Goal: Information Seeking & Learning: Learn about a topic

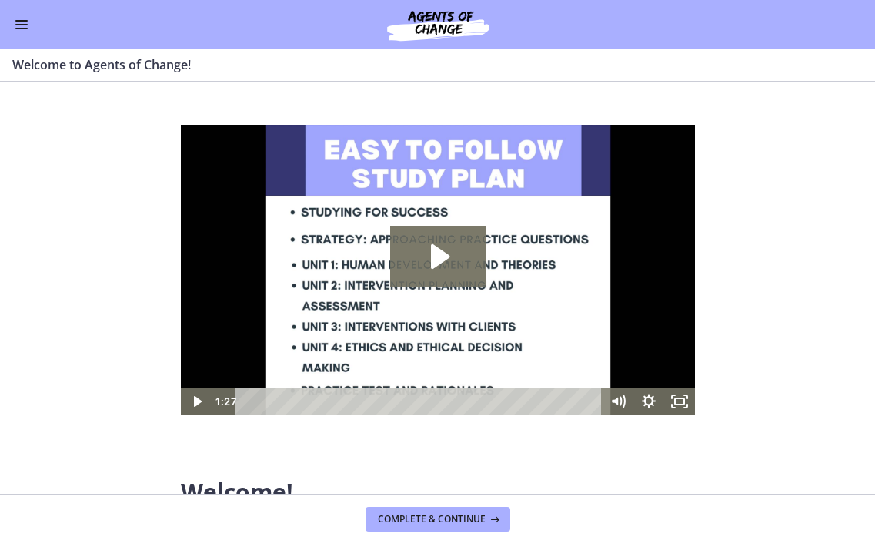
click at [17, 21] on span "Enable menu" at bounding box center [21, 21] width 12 height 2
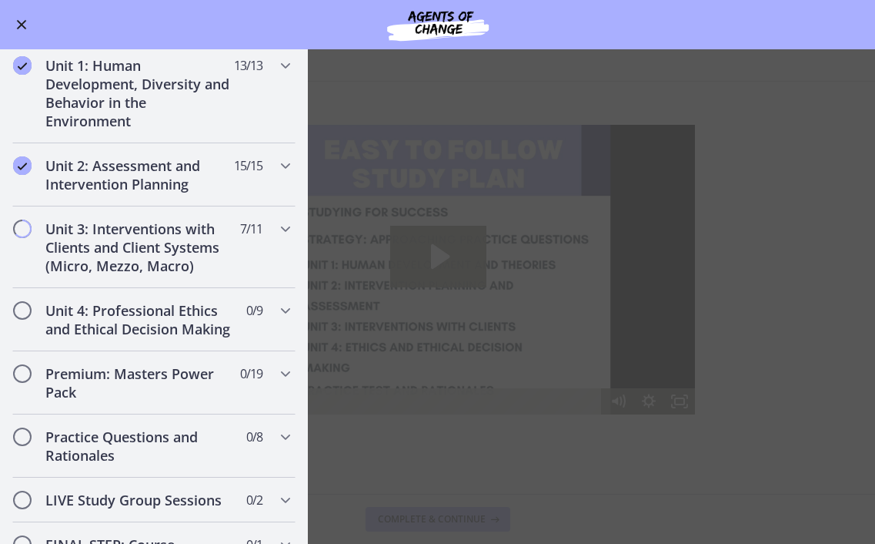
scroll to position [936, 0]
click at [147, 220] on h2 "Unit 3: Interventions with Clients and Client Systems (Micro, Mezzo, Macro)" at bounding box center [139, 247] width 188 height 55
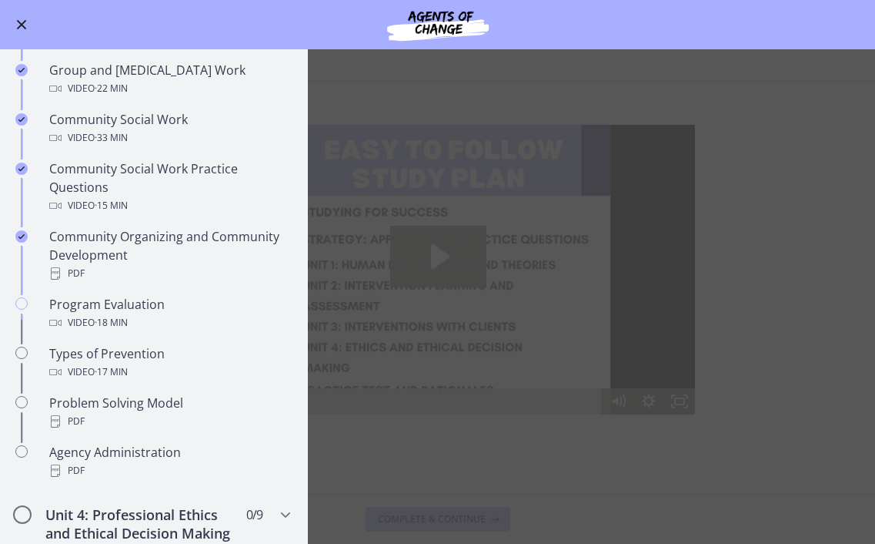
scroll to position [712, 0]
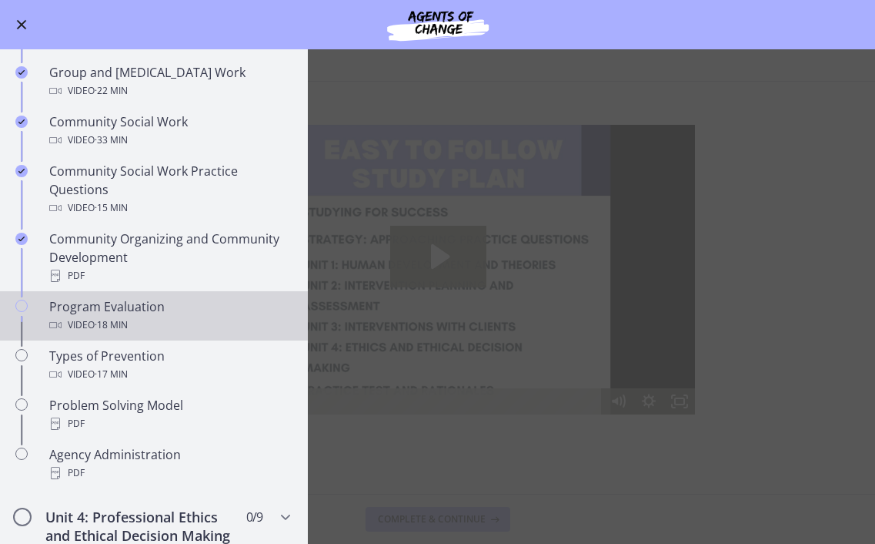
click at [115, 323] on span "· 18 min" at bounding box center [111, 325] width 33 height 18
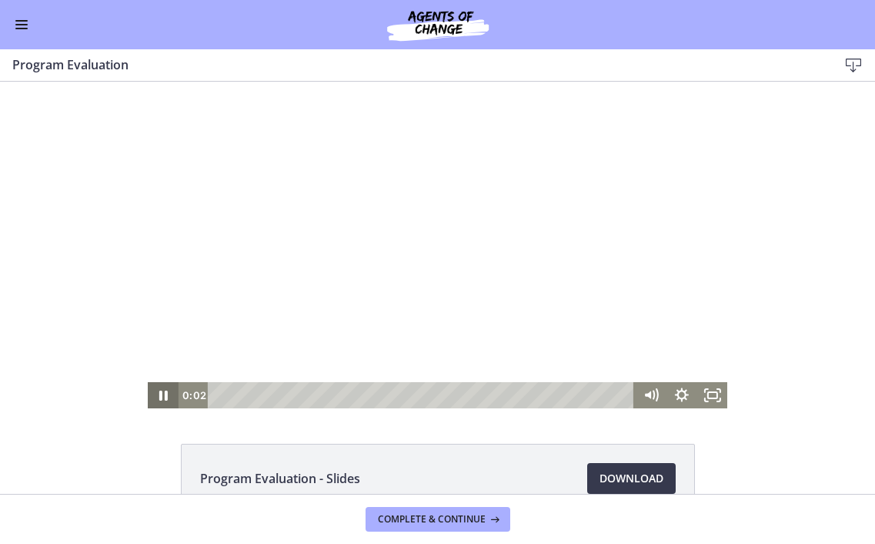
click at [165, 396] on icon "Pause" at bounding box center [163, 395] width 8 height 10
click at [165, 396] on icon "Play Video" at bounding box center [164, 395] width 8 height 11
click at [165, 396] on icon "Pause" at bounding box center [163, 395] width 8 height 10
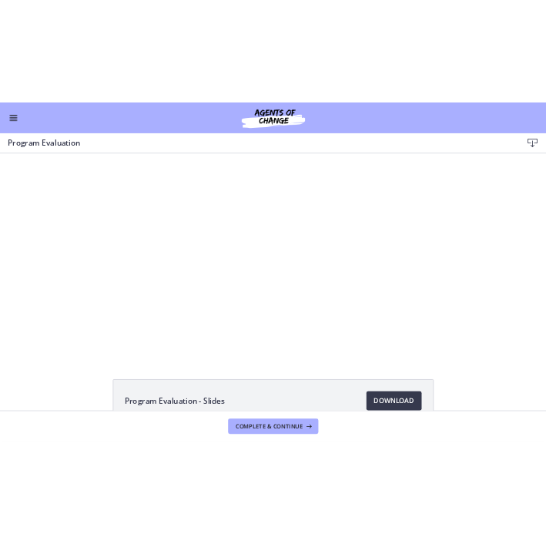
scroll to position [713, 0]
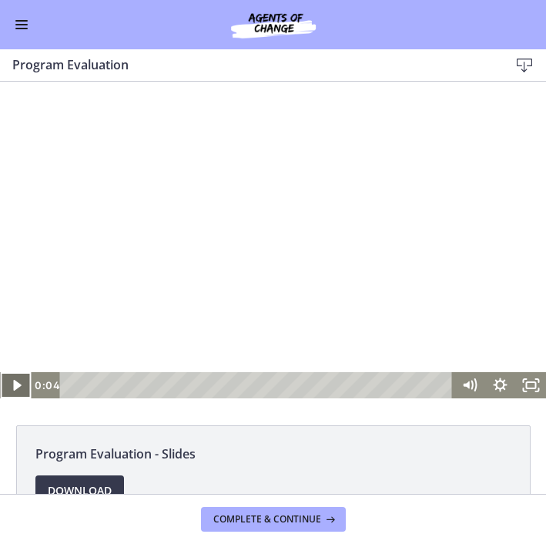
click at [13, 389] on icon "Play Video" at bounding box center [16, 385] width 8 height 11
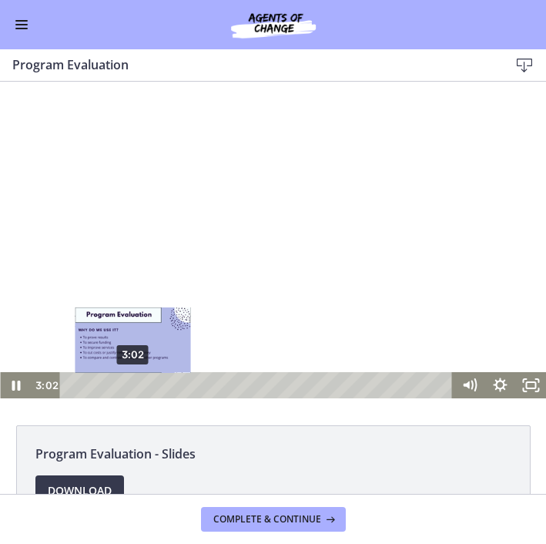
drag, startPoint x: 108, startPoint y: 384, endPoint x: 133, endPoint y: 384, distance: 25.4
click at [133, 384] on div "Playbar" at bounding box center [133, 385] width 8 height 8
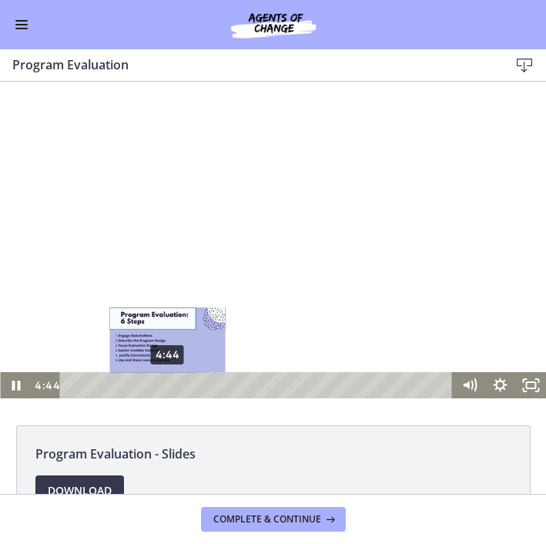
drag, startPoint x: 138, startPoint y: 387, endPoint x: 168, endPoint y: 389, distance: 30.1
click at [168, 389] on div "Playbar" at bounding box center [167, 385] width 8 height 8
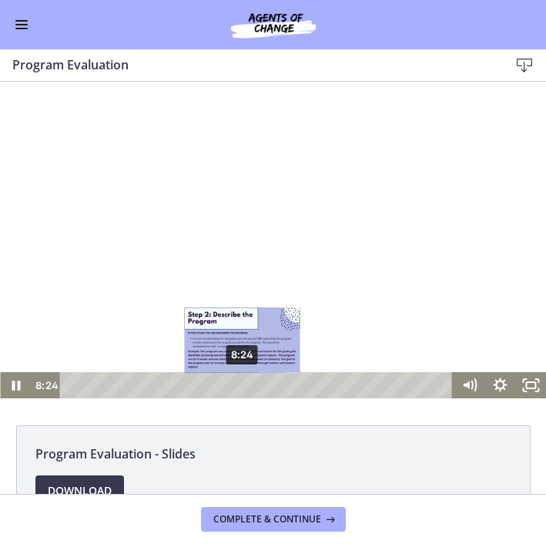
drag, startPoint x: 212, startPoint y: 386, endPoint x: 243, endPoint y: 388, distance: 30.8
click at [243, 388] on div "Playbar" at bounding box center [241, 385] width 8 height 8
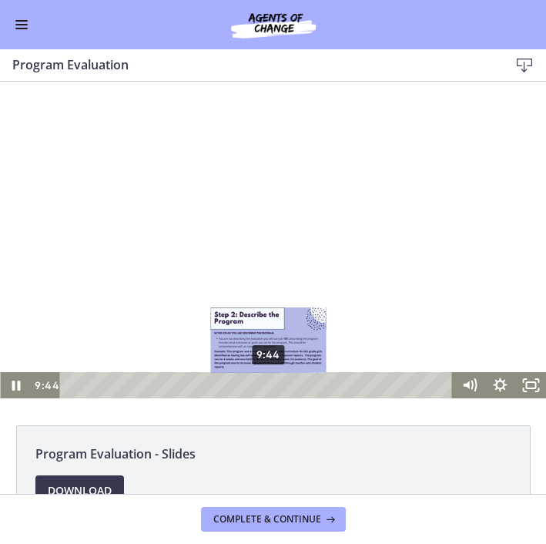
drag, startPoint x: 260, startPoint y: 386, endPoint x: 269, endPoint y: 386, distance: 9.2
click at [269, 386] on div "Playbar" at bounding box center [268, 385] width 8 height 8
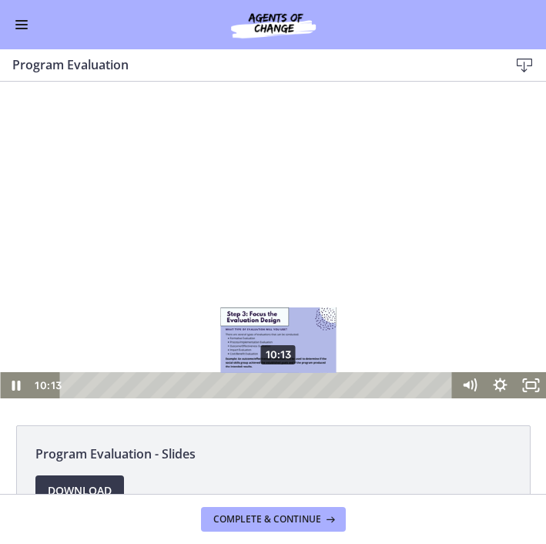
drag, startPoint x: 269, startPoint y: 384, endPoint x: 279, endPoint y: 385, distance: 10.0
click at [279, 385] on div "Playbar" at bounding box center [278, 385] width 8 height 8
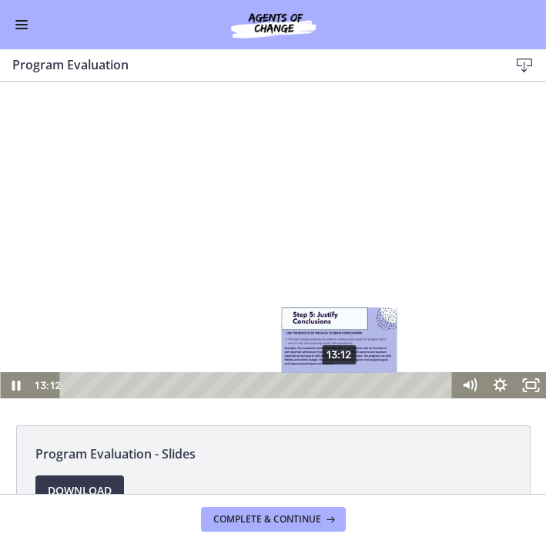
click at [340, 391] on div "13:12" at bounding box center [259, 385] width 374 height 26
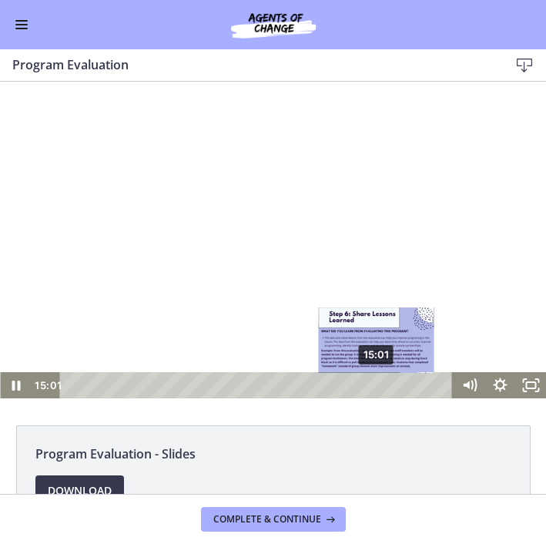
drag, startPoint x: 354, startPoint y: 381, endPoint x: 377, endPoint y: 385, distance: 23.4
click at [377, 385] on div "Playbar" at bounding box center [375, 385] width 8 height 8
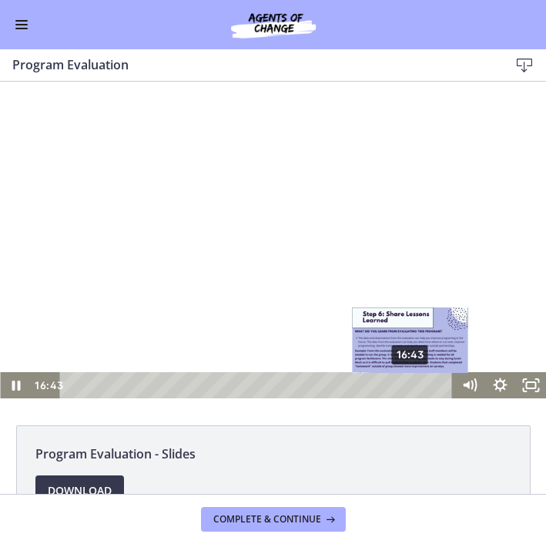
click at [413, 393] on div "16:43" at bounding box center [259, 385] width 374 height 26
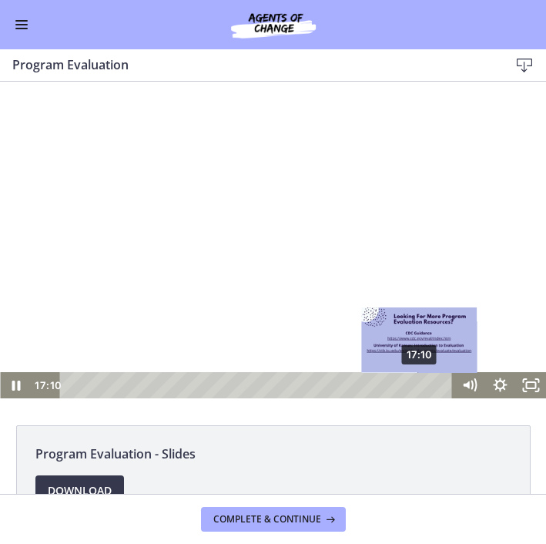
drag, startPoint x: 411, startPoint y: 385, endPoint x: 422, endPoint y: 386, distance: 10.8
click at [422, 386] on div "Playbar" at bounding box center [419, 385] width 8 height 8
click at [422, 386] on div "Playbar" at bounding box center [420, 385] width 8 height 8
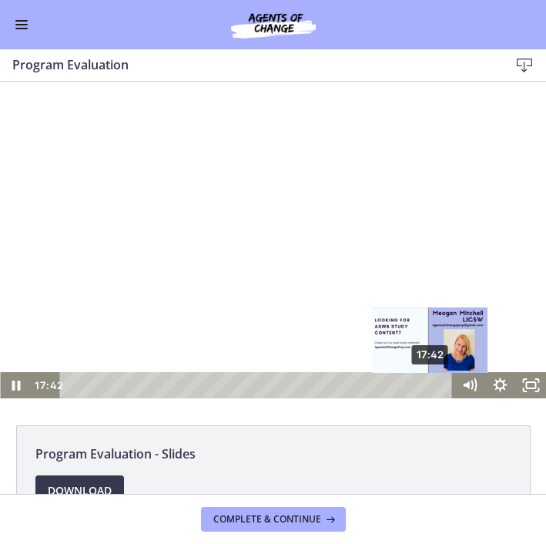
drag, startPoint x: 422, startPoint y: 388, endPoint x: 432, endPoint y: 388, distance: 10.0
click at [432, 388] on div "Playbar" at bounding box center [430, 385] width 8 height 8
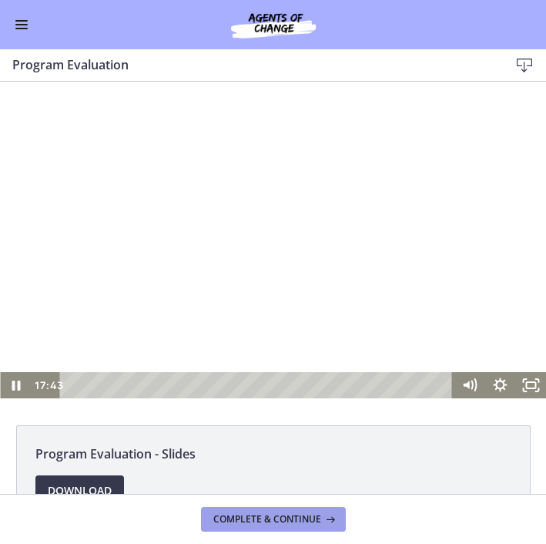
click at [292, 520] on span "Complete & continue" at bounding box center [267, 519] width 108 height 12
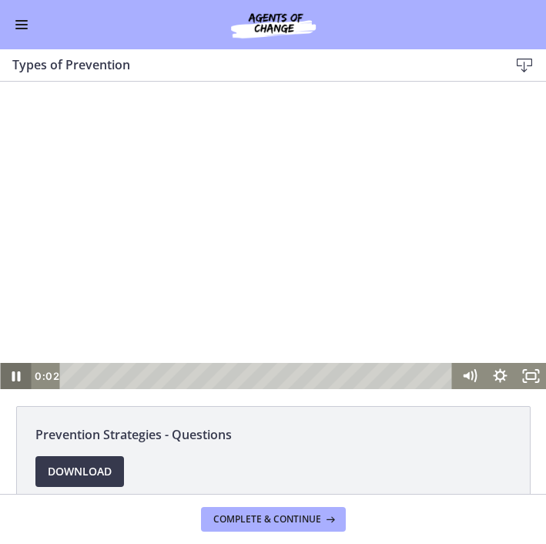
click at [19, 376] on icon "Pause" at bounding box center [16, 376] width 8 height 10
click at [13, 376] on icon "Play Video" at bounding box center [16, 375] width 8 height 11
click at [11, 382] on icon "Play Video" at bounding box center [16, 376] width 31 height 26
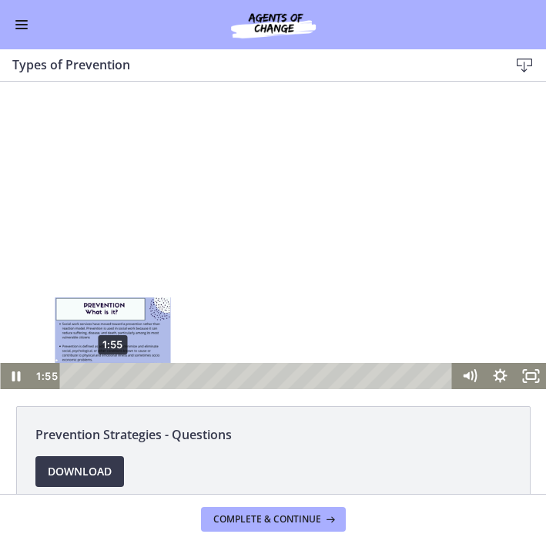
drag, startPoint x: 95, startPoint y: 375, endPoint x: 115, endPoint y: 375, distance: 20.0
click at [115, 375] on div "Playbar" at bounding box center [113, 375] width 8 height 8
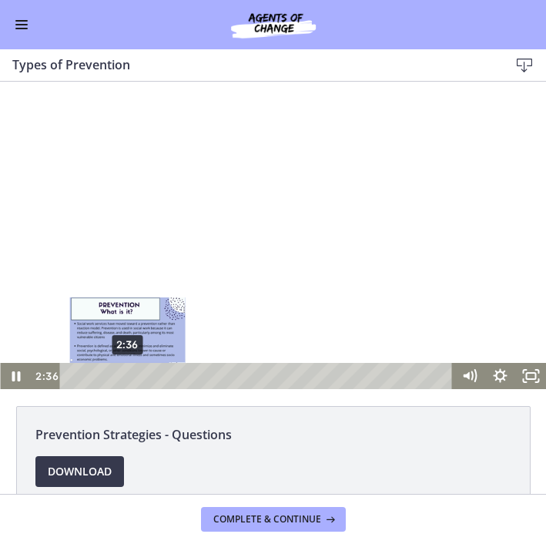
drag, startPoint x: 118, startPoint y: 376, endPoint x: 128, endPoint y: 376, distance: 10.0
click at [128, 376] on div "Playbar" at bounding box center [127, 375] width 8 height 8
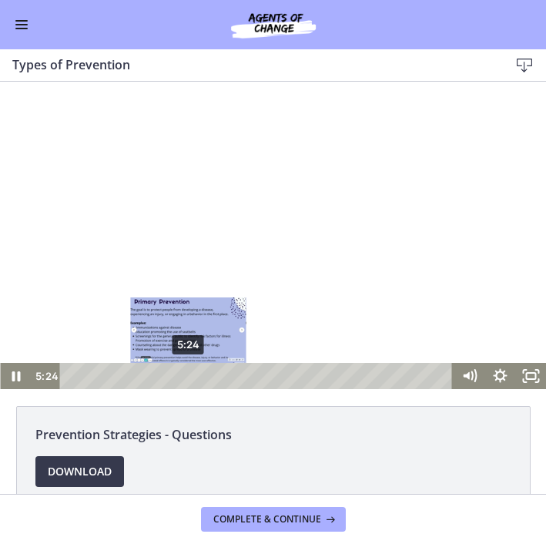
click at [189, 380] on div "5:24" at bounding box center [259, 376] width 374 height 26
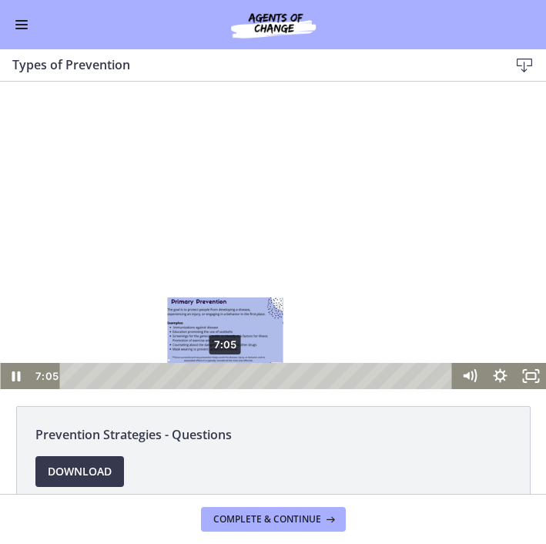
drag, startPoint x: 212, startPoint y: 373, endPoint x: 226, endPoint y: 375, distance: 13.2
click at [226, 375] on div "Playbar" at bounding box center [224, 375] width 8 height 8
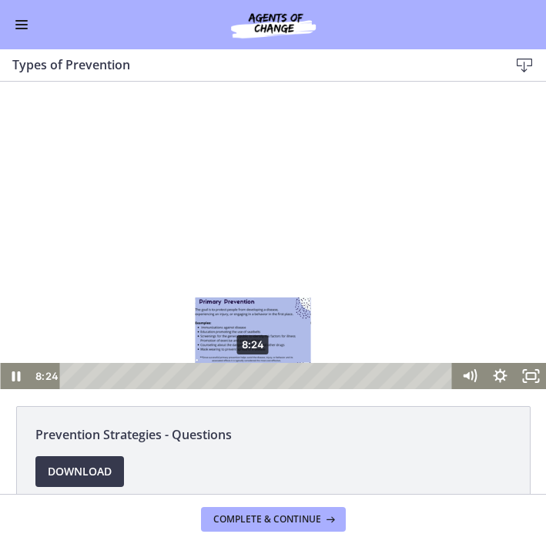
drag, startPoint x: 229, startPoint y: 375, endPoint x: 254, endPoint y: 378, distance: 25.6
click at [254, 378] on div "Playbar" at bounding box center [253, 375] width 8 height 8
click at [259, 378] on div "Playbar" at bounding box center [258, 375] width 8 height 8
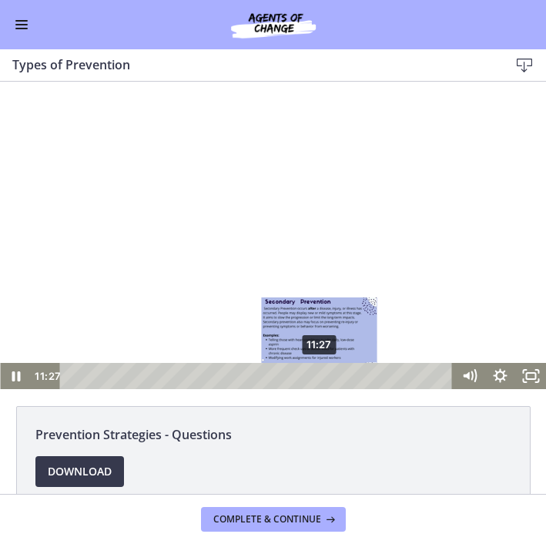
drag, startPoint x: 298, startPoint y: 375, endPoint x: 320, endPoint y: 378, distance: 22.5
click at [320, 378] on div "Playbar" at bounding box center [319, 375] width 8 height 8
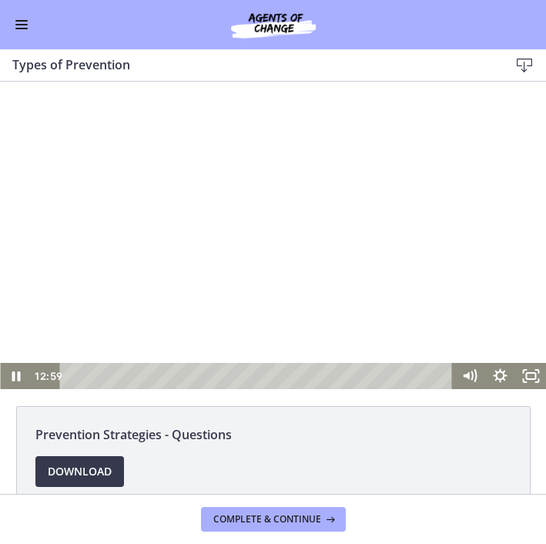
click at [352, 374] on div "Playbar" at bounding box center [352, 375] width 8 height 8
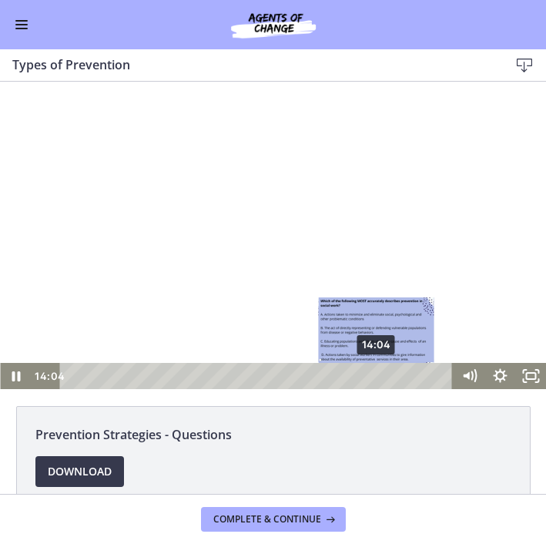
drag, startPoint x: 352, startPoint y: 374, endPoint x: 376, endPoint y: 377, distance: 24.1
click at [377, 378] on div "Playbar" at bounding box center [375, 375] width 8 height 8
click at [375, 377] on div "Playbar" at bounding box center [373, 375] width 8 height 8
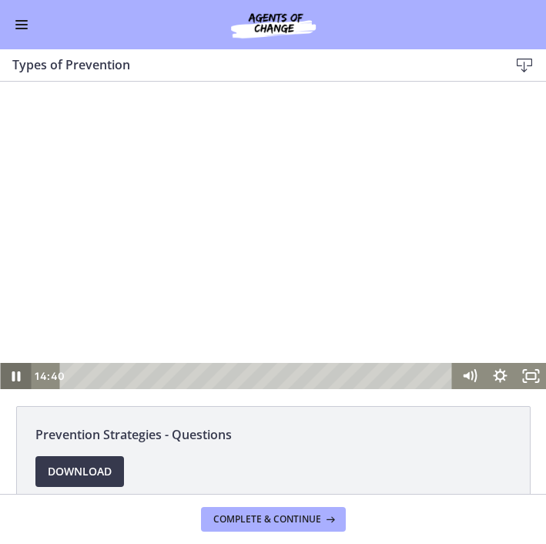
click at [20, 380] on icon "Pause" at bounding box center [15, 376] width 31 height 26
click at [22, 373] on icon "Play Video" at bounding box center [16, 376] width 31 height 26
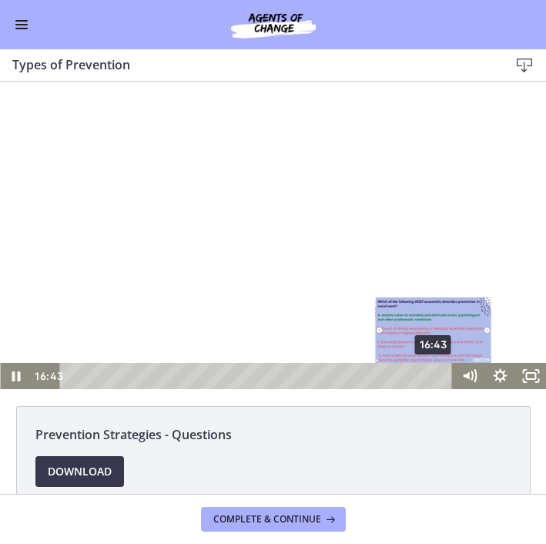
drag, startPoint x: 425, startPoint y: 376, endPoint x: 435, endPoint y: 376, distance: 10.0
click at [435, 376] on div "Playbar" at bounding box center [433, 375] width 8 height 8
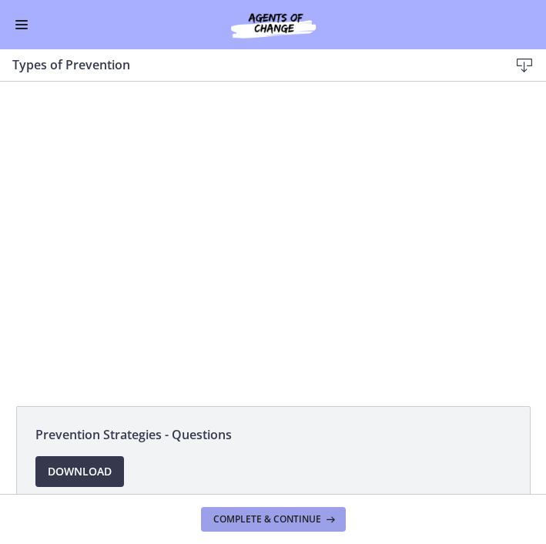
click at [266, 521] on span "Complete & continue" at bounding box center [267, 519] width 108 height 12
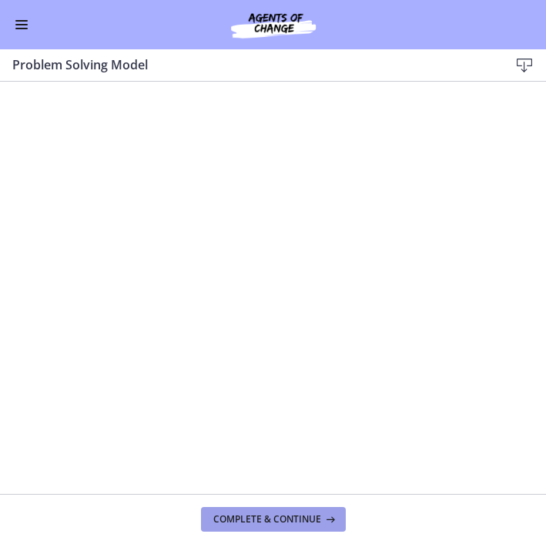
click at [261, 521] on span "Complete & continue" at bounding box center [267, 519] width 108 height 12
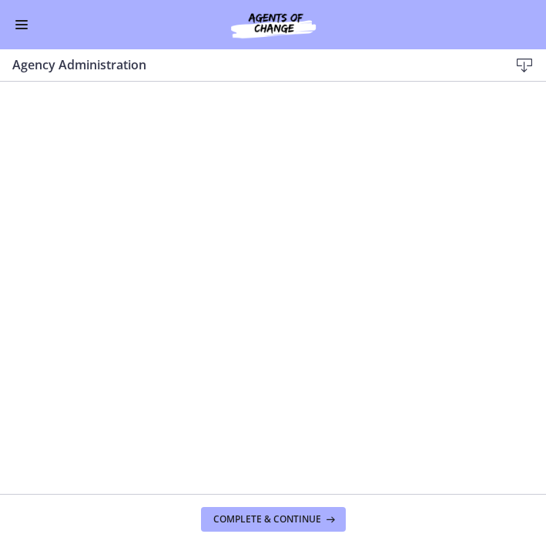
click at [527, 59] on icon at bounding box center [524, 65] width 18 height 18
click at [274, 517] on span "Complete & continue" at bounding box center [267, 519] width 108 height 12
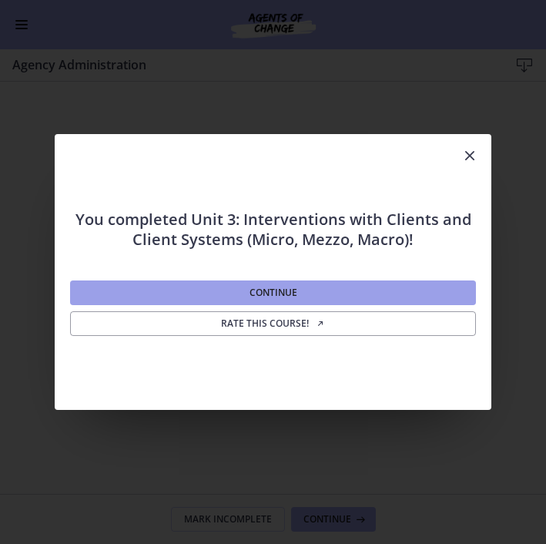
click at [291, 290] on span "Continue" at bounding box center [273, 292] width 48 height 12
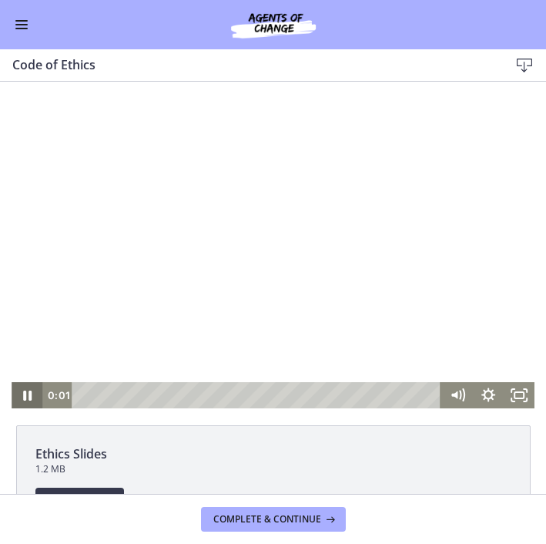
click at [32, 400] on icon "Pause" at bounding box center [27, 395] width 31 height 26
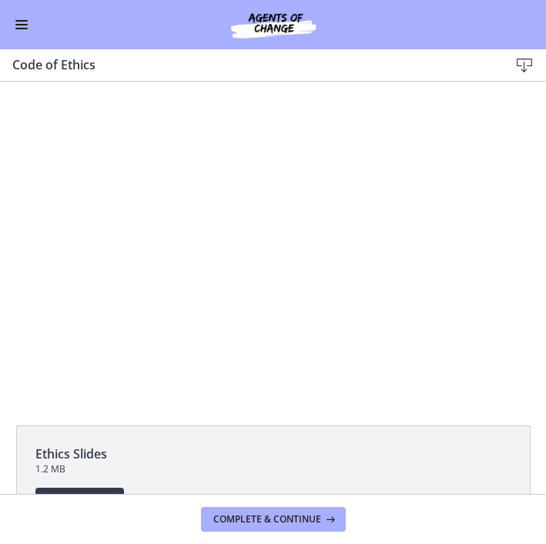
click at [18, 28] on span "Enable menu" at bounding box center [21, 29] width 12 height 2
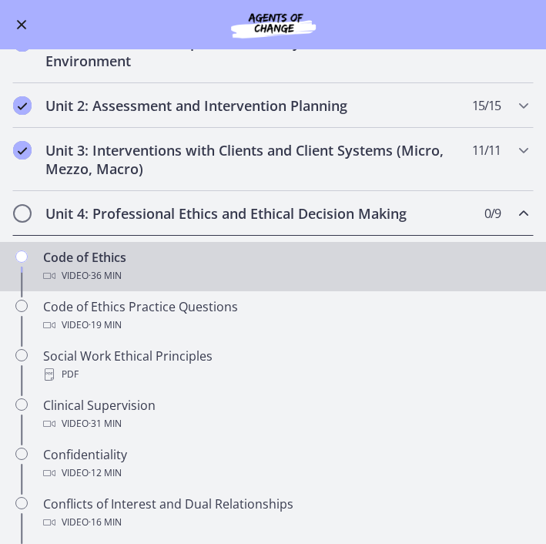
scroll to position [306, 0]
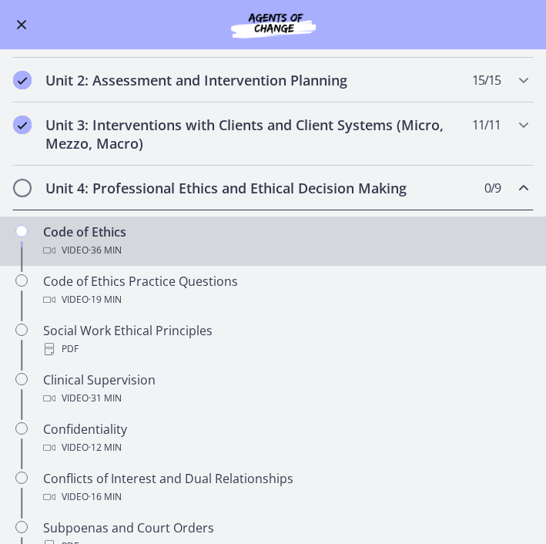
click at [26, 39] on div "Go to Dashboard" at bounding box center [273, 24] width 546 height 49
click at [22, 27] on span "Enable menu" at bounding box center [22, 25] width 10 height 10
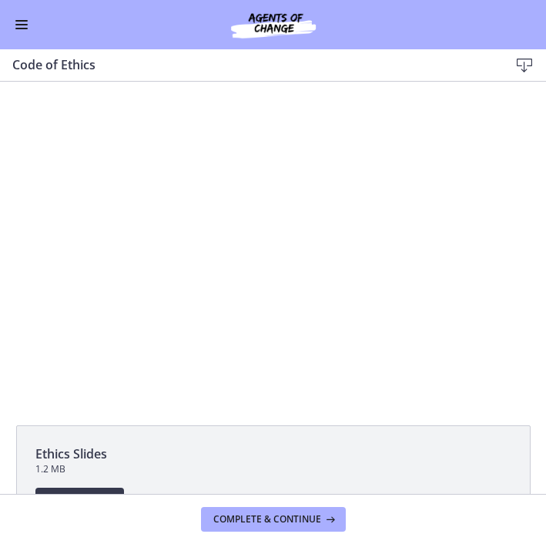
click at [20, 24] on span "Enable menu" at bounding box center [21, 25] width 12 height 2
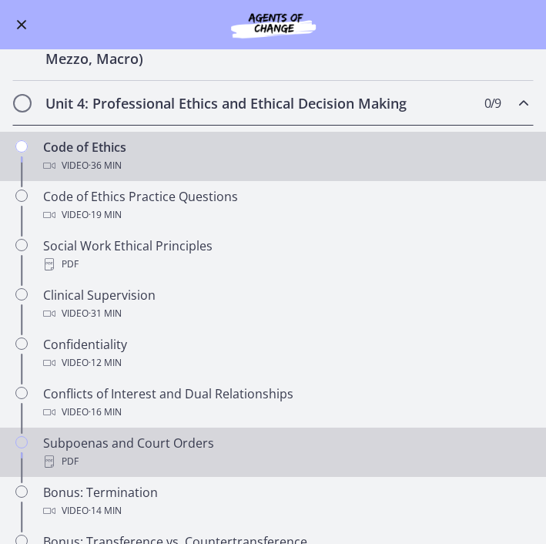
scroll to position [383, 0]
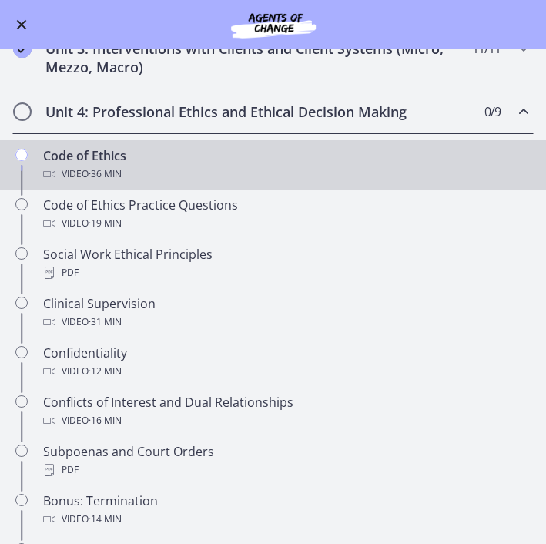
click at [162, 109] on h2 "Unit 4: Professional Ethics and Ethical Decision Making" at bounding box center [258, 111] width 426 height 18
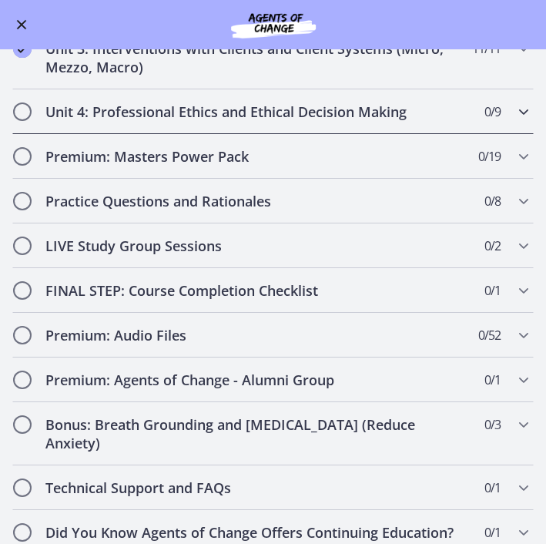
scroll to position [374, 0]
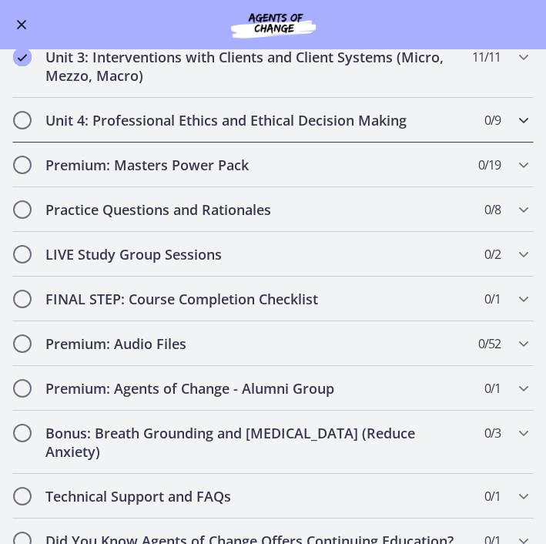
click at [163, 130] on div "Unit 4: Professional Ethics and Ethical Decision Making 0 / 9 Completed" at bounding box center [272, 120] width 521 height 45
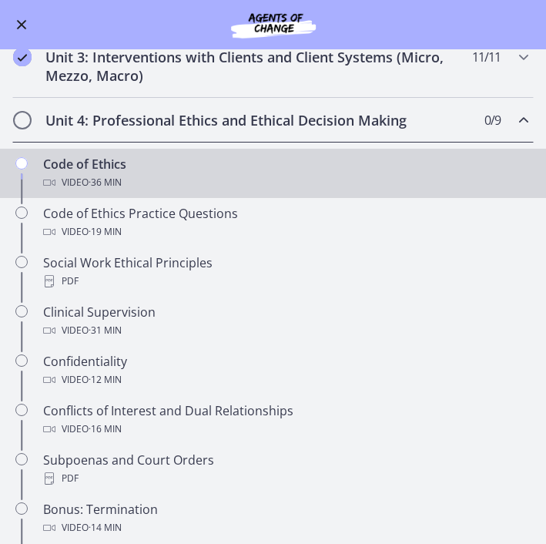
click at [146, 173] on div "Video · 36 min" at bounding box center [288, 182] width 490 height 18
